Goal: Information Seeking & Learning: Learn about a topic

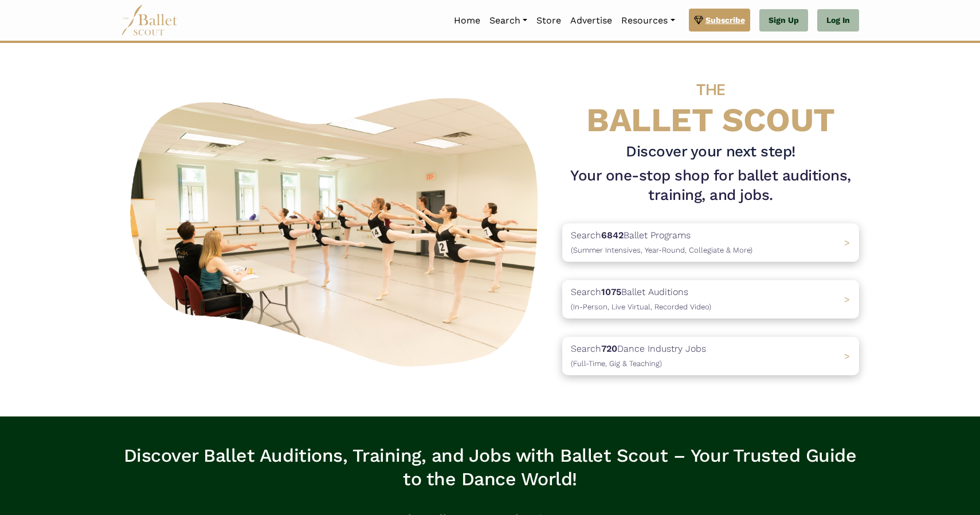
click at [725, 19] on span "Subscribe" at bounding box center [726, 20] width 40 height 13
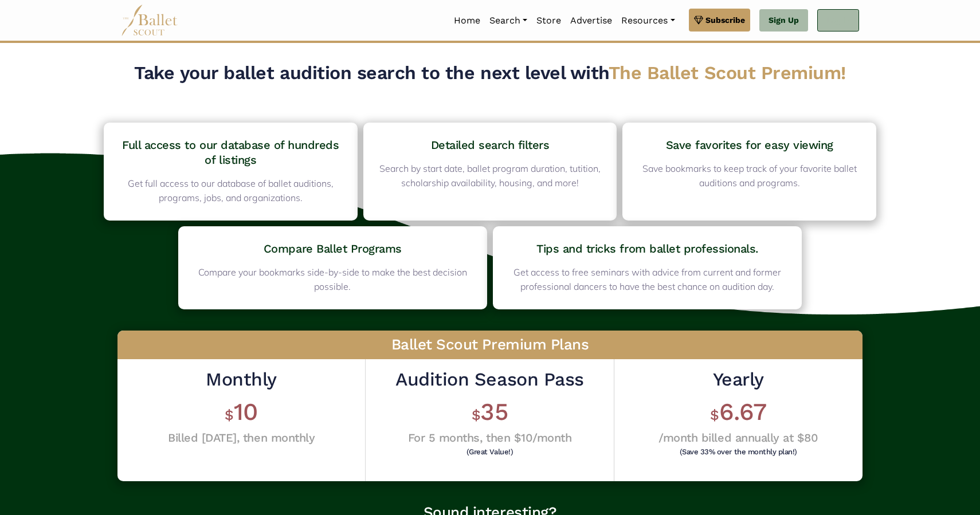
click at [835, 15] on link "Log In" at bounding box center [839, 20] width 42 height 23
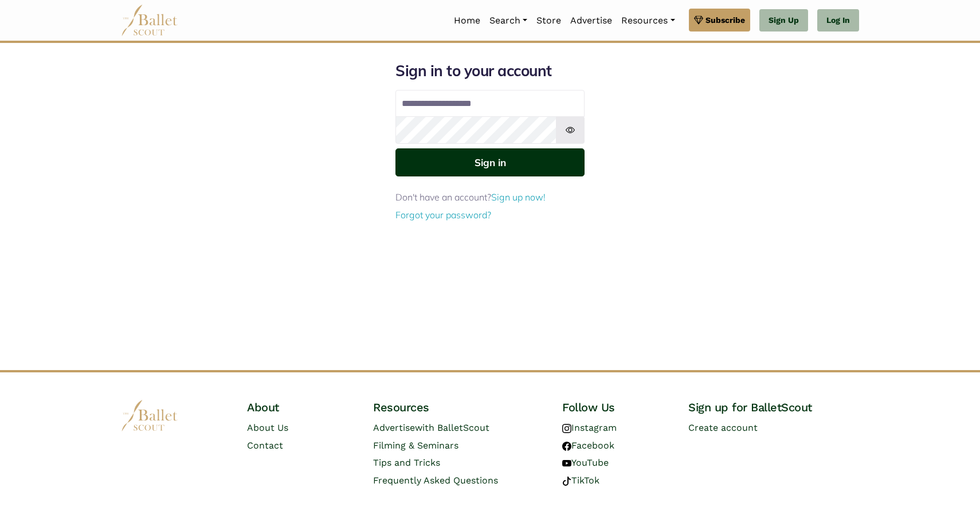
type input "**********"
click at [506, 158] on button "Sign in" at bounding box center [490, 162] width 189 height 28
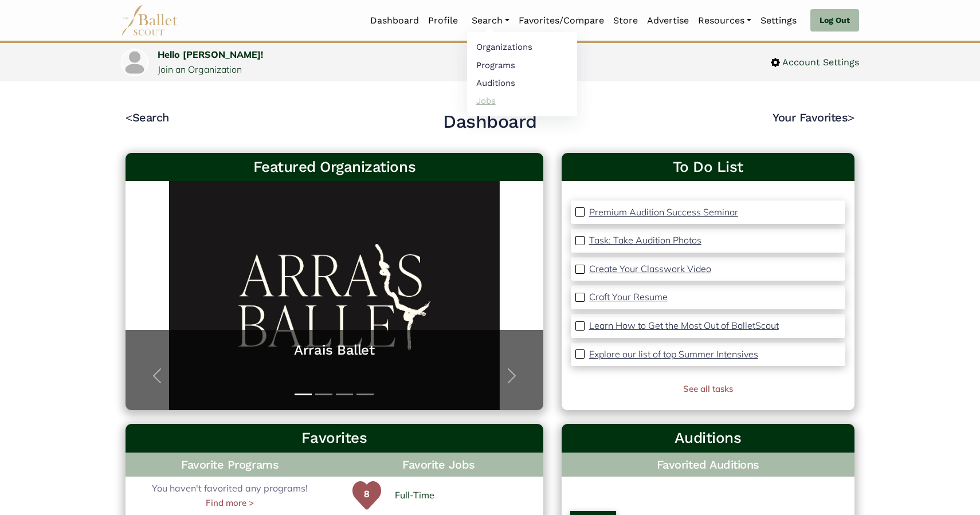
click at [482, 102] on link "Jobs" at bounding box center [522, 101] width 110 height 18
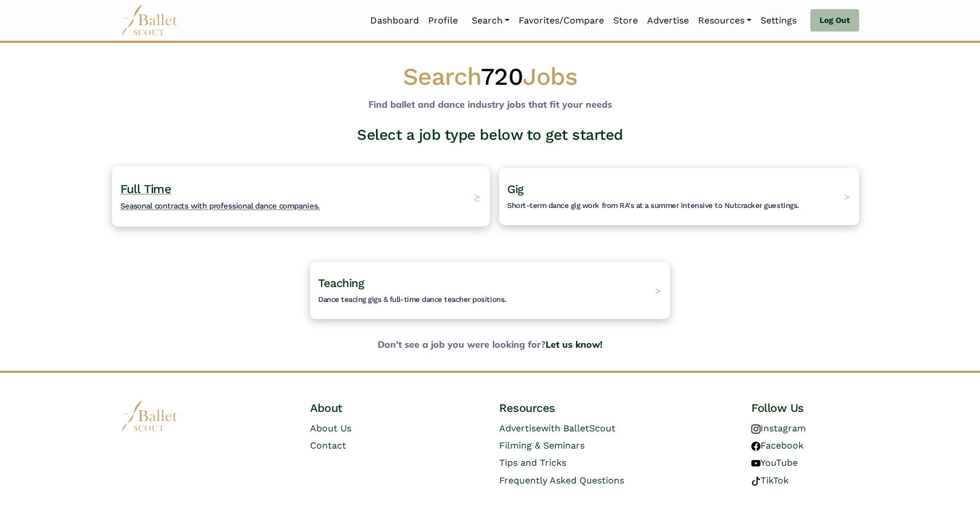
click at [140, 190] on span "Full Time" at bounding box center [145, 189] width 51 height 14
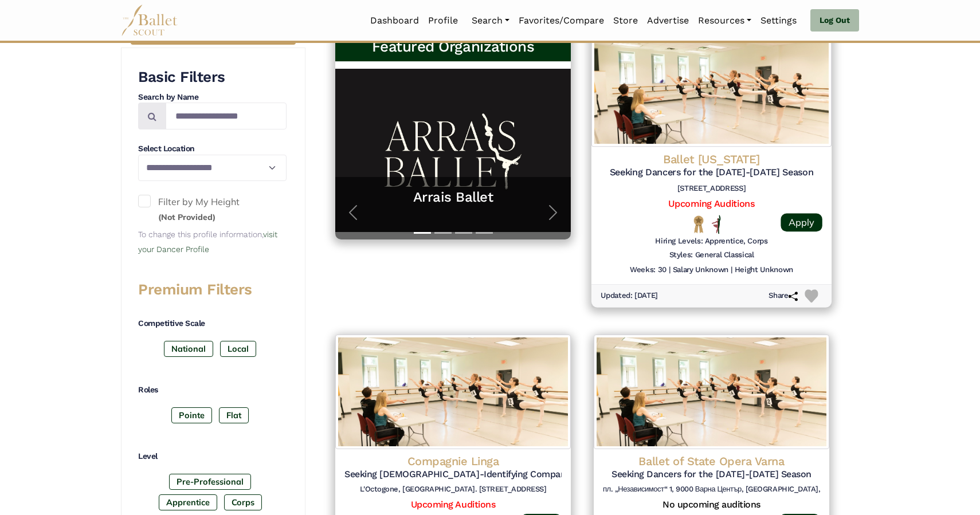
scroll to position [243, 0]
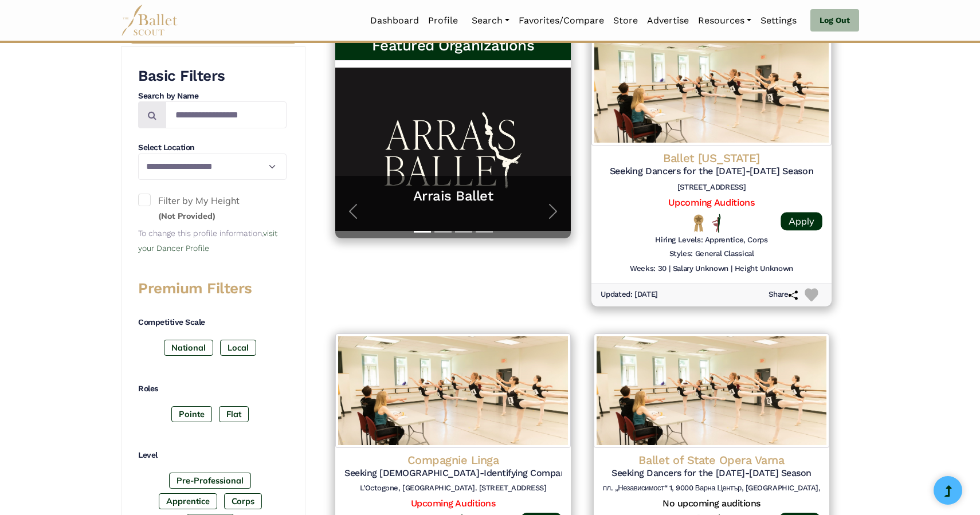
click at [706, 163] on h4 "Ballet Arkansas" at bounding box center [712, 157] width 222 height 15
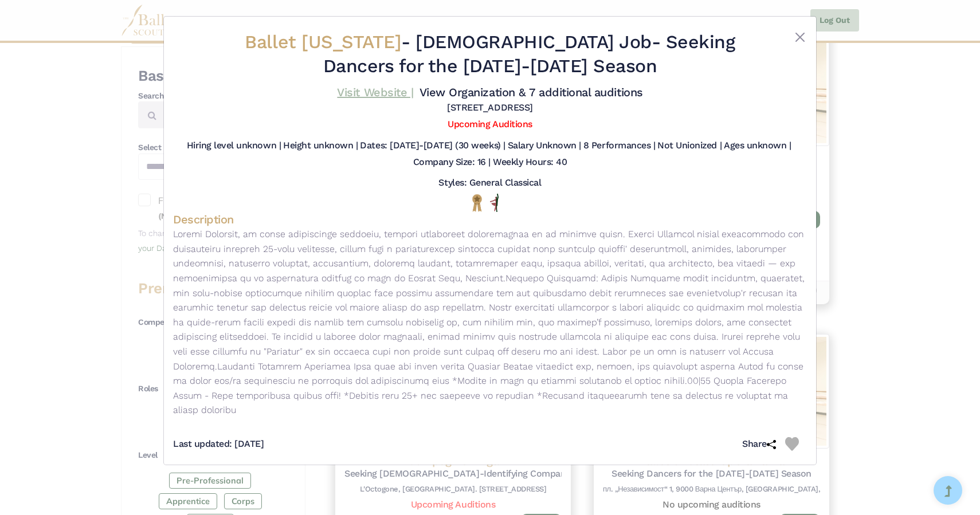
click at [363, 91] on link "Visit Website |" at bounding box center [375, 92] width 76 height 14
click at [800, 35] on button "Close" at bounding box center [800, 37] width 14 height 14
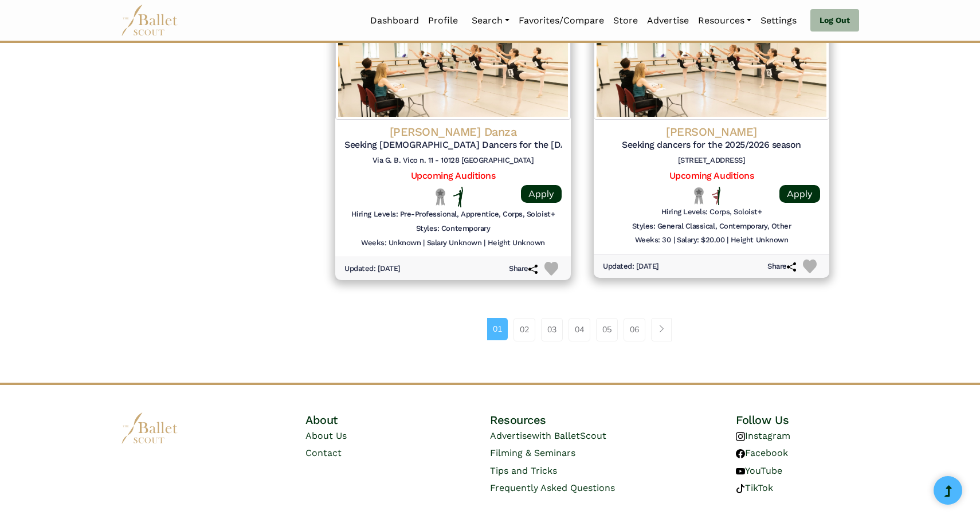
scroll to position [1492, 0]
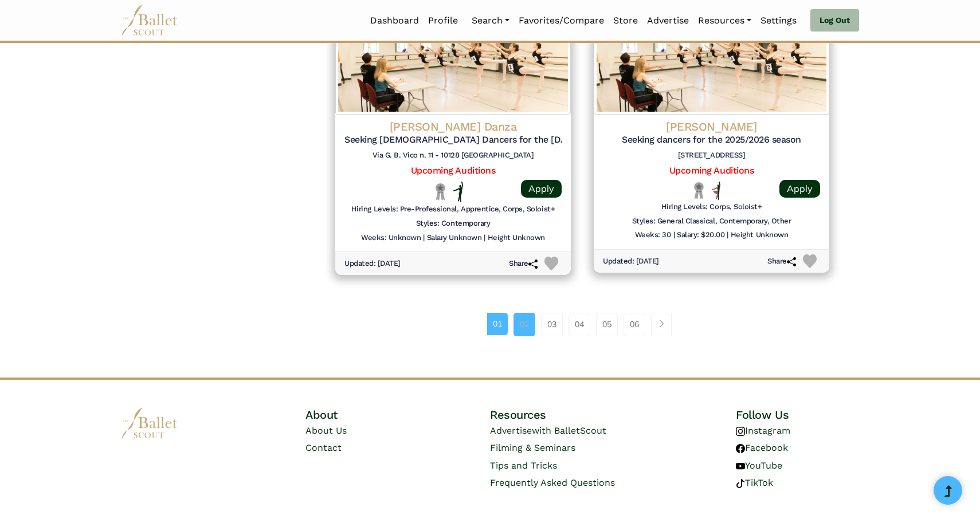
click at [525, 333] on link "02" at bounding box center [525, 324] width 22 height 23
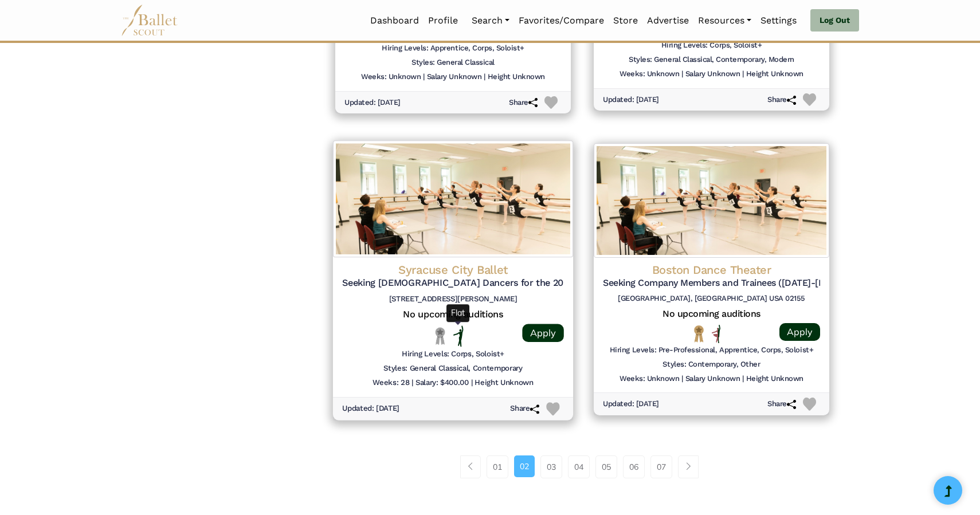
scroll to position [1347, 0]
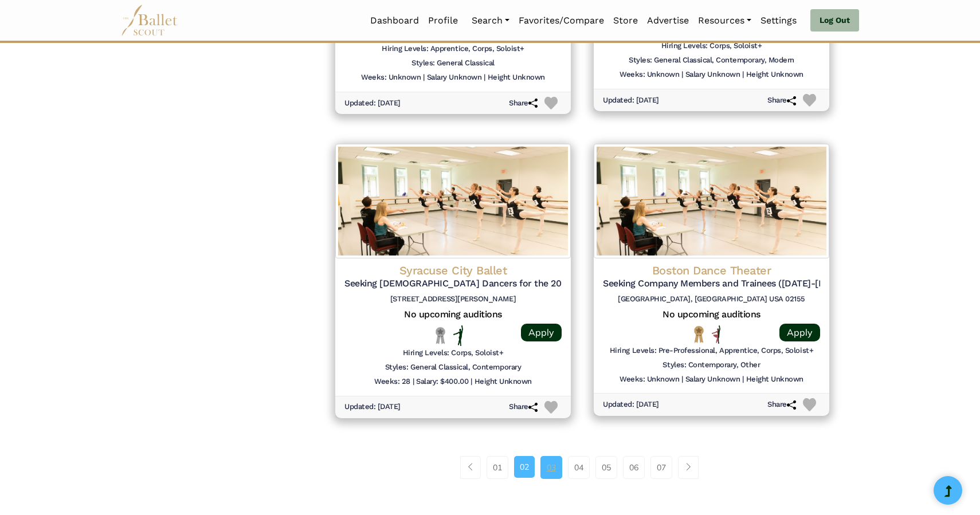
click at [553, 468] on link "03" at bounding box center [552, 467] width 22 height 23
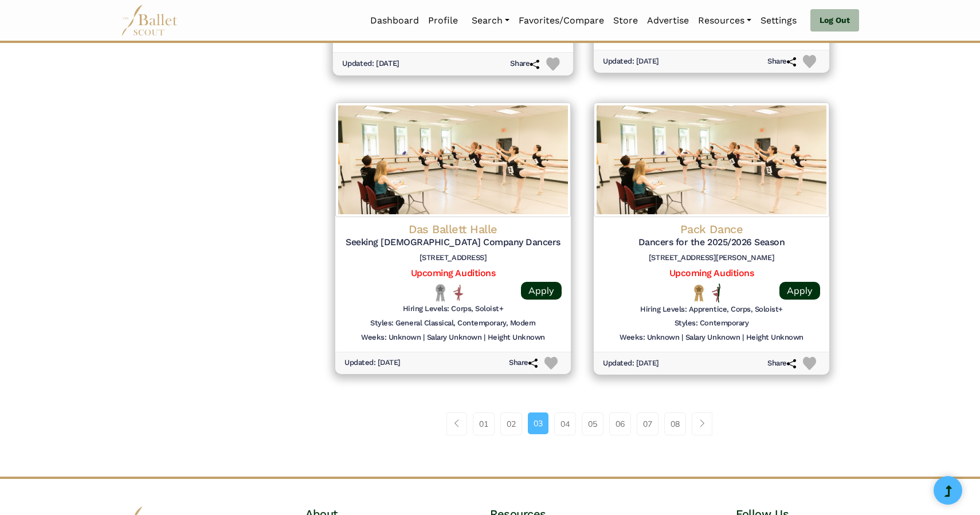
scroll to position [1385, 0]
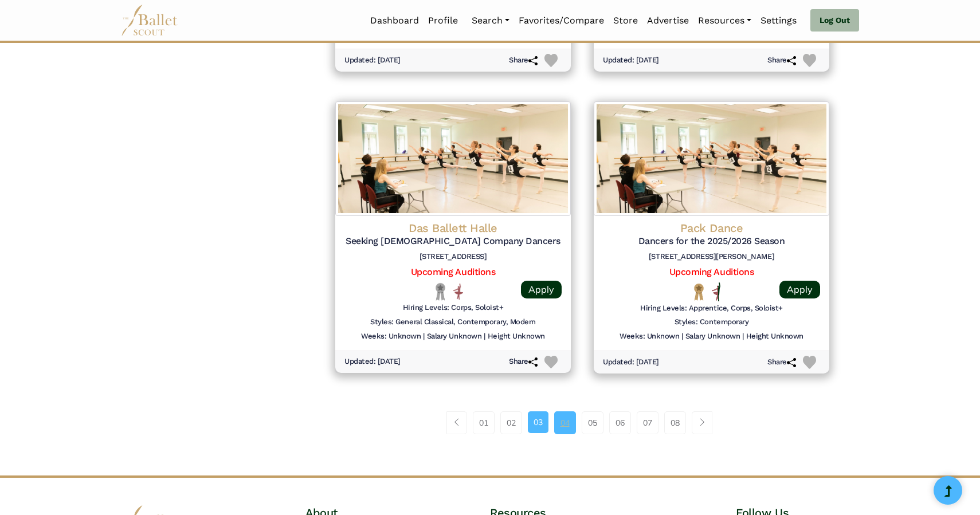
click at [567, 431] on link "04" at bounding box center [565, 423] width 22 height 23
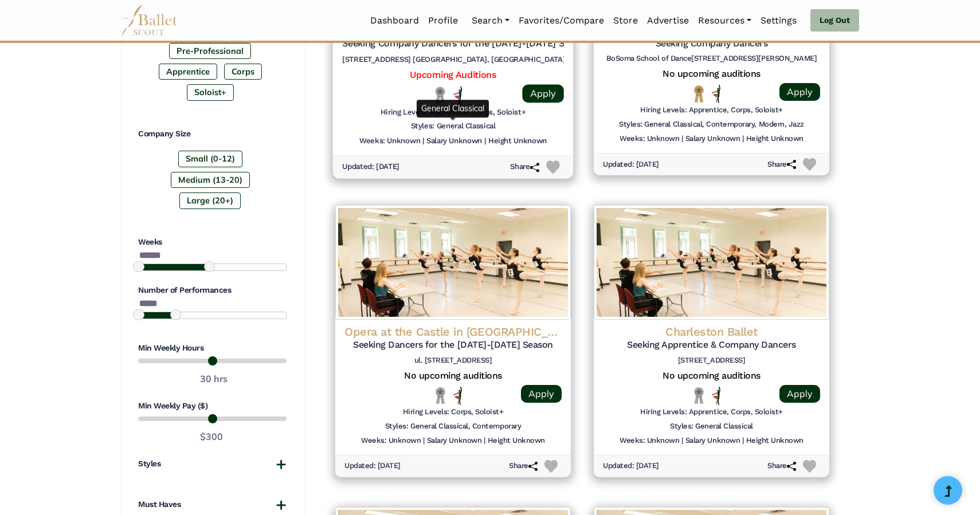
scroll to position [676, 0]
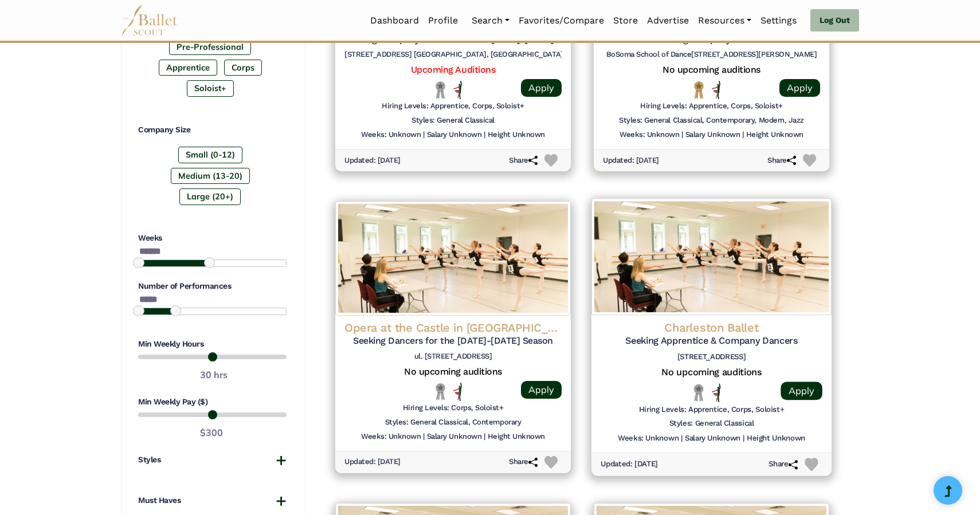
click at [734, 332] on h4 "Charleston Ballet" at bounding box center [712, 327] width 222 height 15
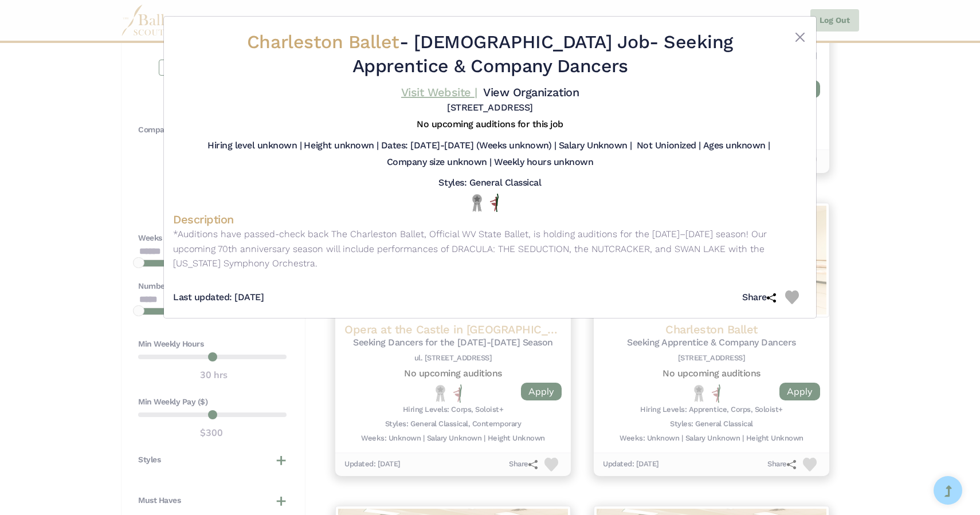
click at [442, 93] on link "Visit Website |" at bounding box center [439, 92] width 76 height 14
click at [798, 42] on button "Close" at bounding box center [800, 37] width 14 height 14
